Goal: Transaction & Acquisition: Register for event/course

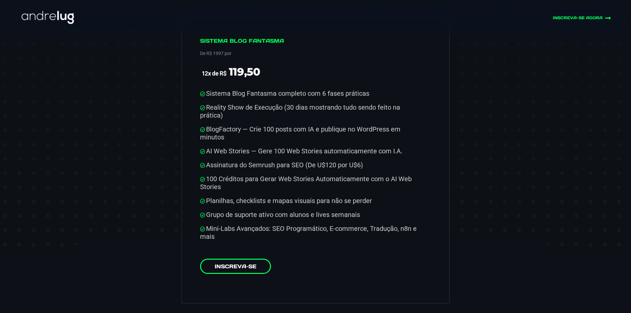
scroll to position [3403, 0]
drag, startPoint x: 248, startPoint y: 111, endPoint x: 412, endPoint y: 116, distance: 164.3
click at [412, 125] on li "BlogFactory — Crie 100 posts com IA e publique no WordPress em minutos" at bounding box center [312, 133] width 225 height 16
drag, startPoint x: 231, startPoint y: 161, endPoint x: 293, endPoint y: 159, distance: 62.3
click at [293, 175] on li "100 Créditos para Gerar Web Stories Automaticamente com o AI Web Stories" at bounding box center [312, 183] width 225 height 16
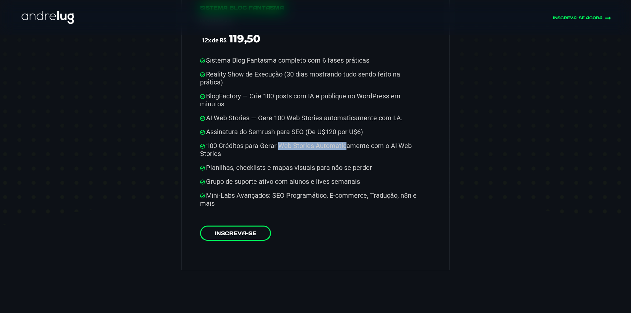
scroll to position [3436, 0]
drag, startPoint x: 267, startPoint y: 151, endPoint x: 386, endPoint y: 161, distance: 119.3
click at [386, 161] on ul "Sistema Blog Fantasma completo com 6 fases práticas Reality Show de Execução (3…" at bounding box center [312, 131] width 225 height 151
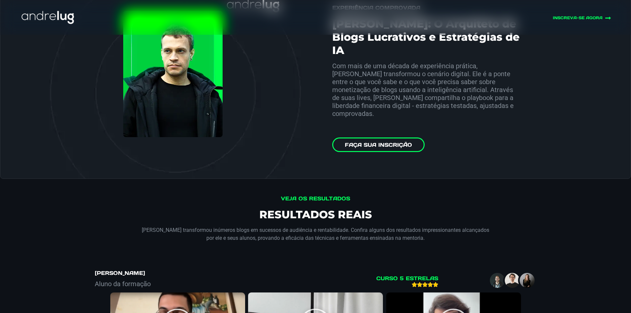
scroll to position [2483, 0]
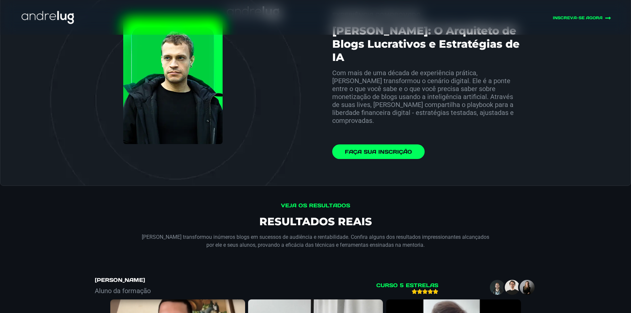
click at [387, 144] on link "Faça sua Inscrição" at bounding box center [378, 151] width 92 height 15
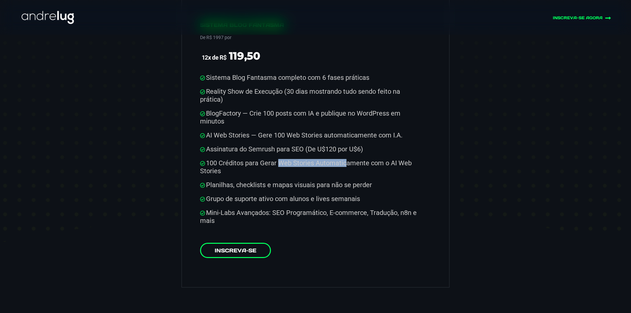
scroll to position [3421, 0]
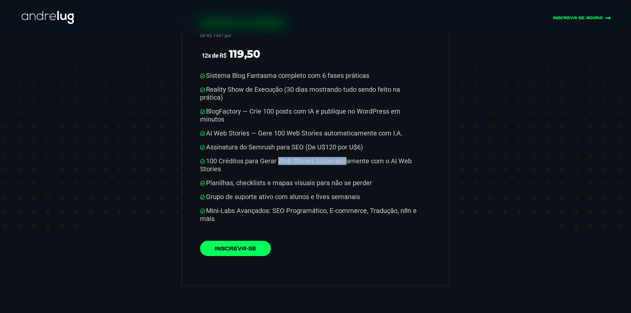
click at [234, 241] on link "Inscreva-se" at bounding box center [235, 248] width 71 height 15
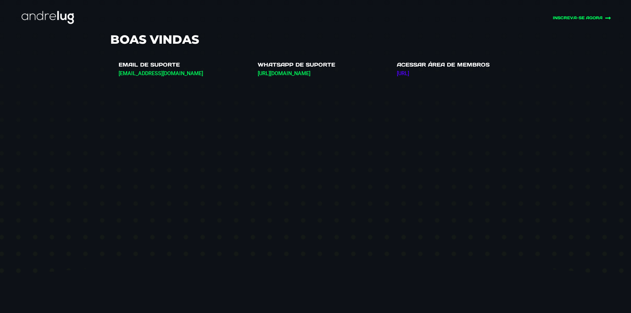
click at [409, 73] on link "[URL]" at bounding box center [403, 73] width 12 height 6
